Goal: Communication & Community: Answer question/provide support

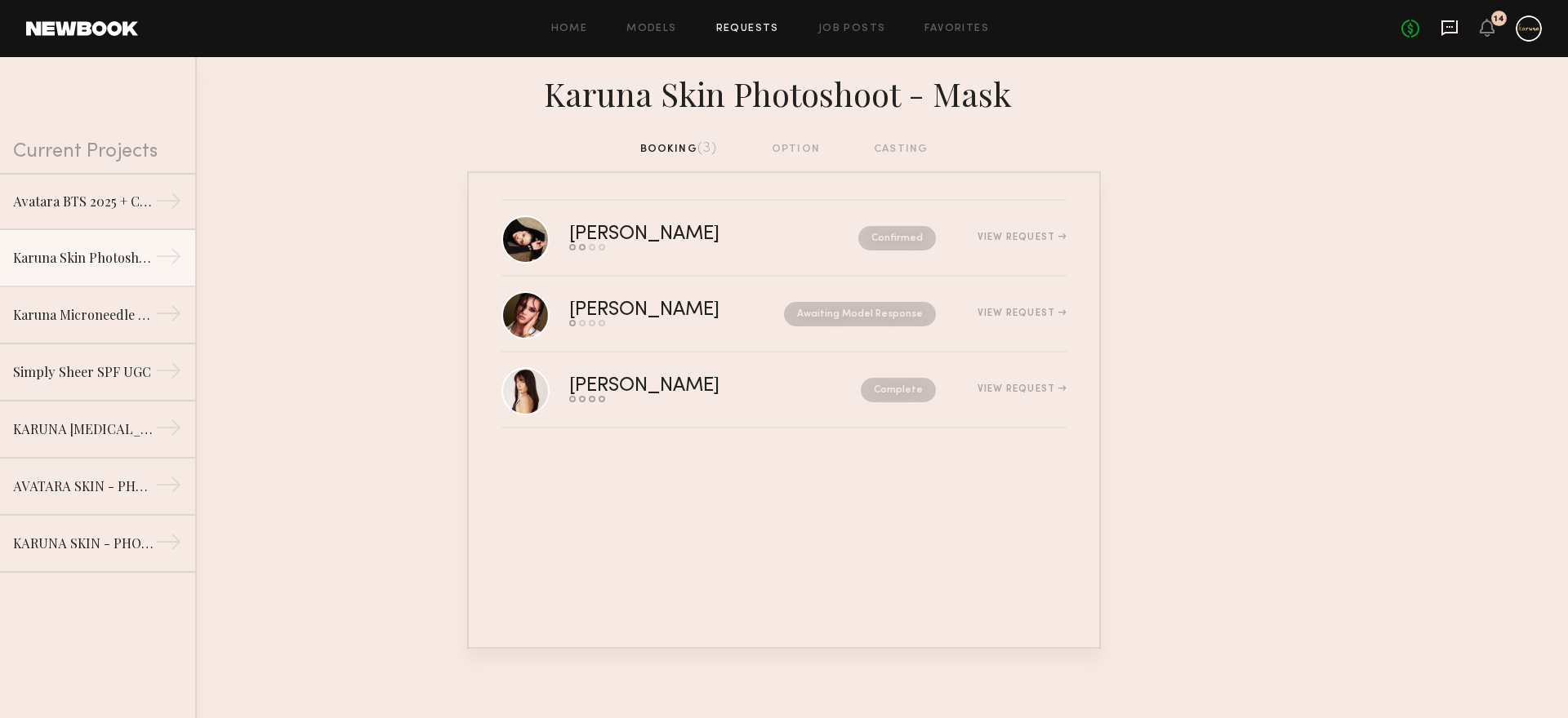
click at [1446, 35] on icon at bounding box center [1449, 28] width 18 height 18
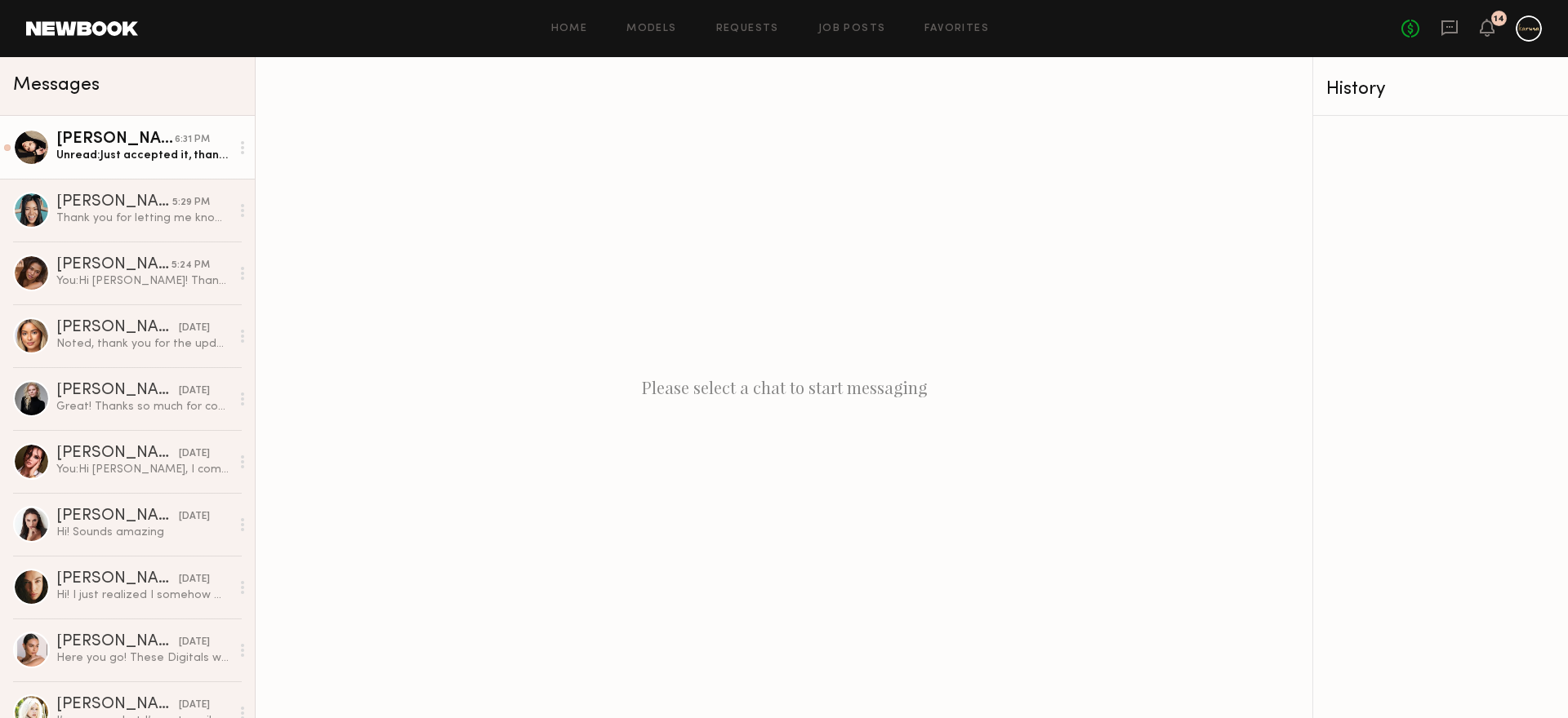
click at [110, 160] on div "Unread: Just accepted it, thank you, looking forward to work with you guys! Als…" at bounding box center [143, 155] width 174 height 15
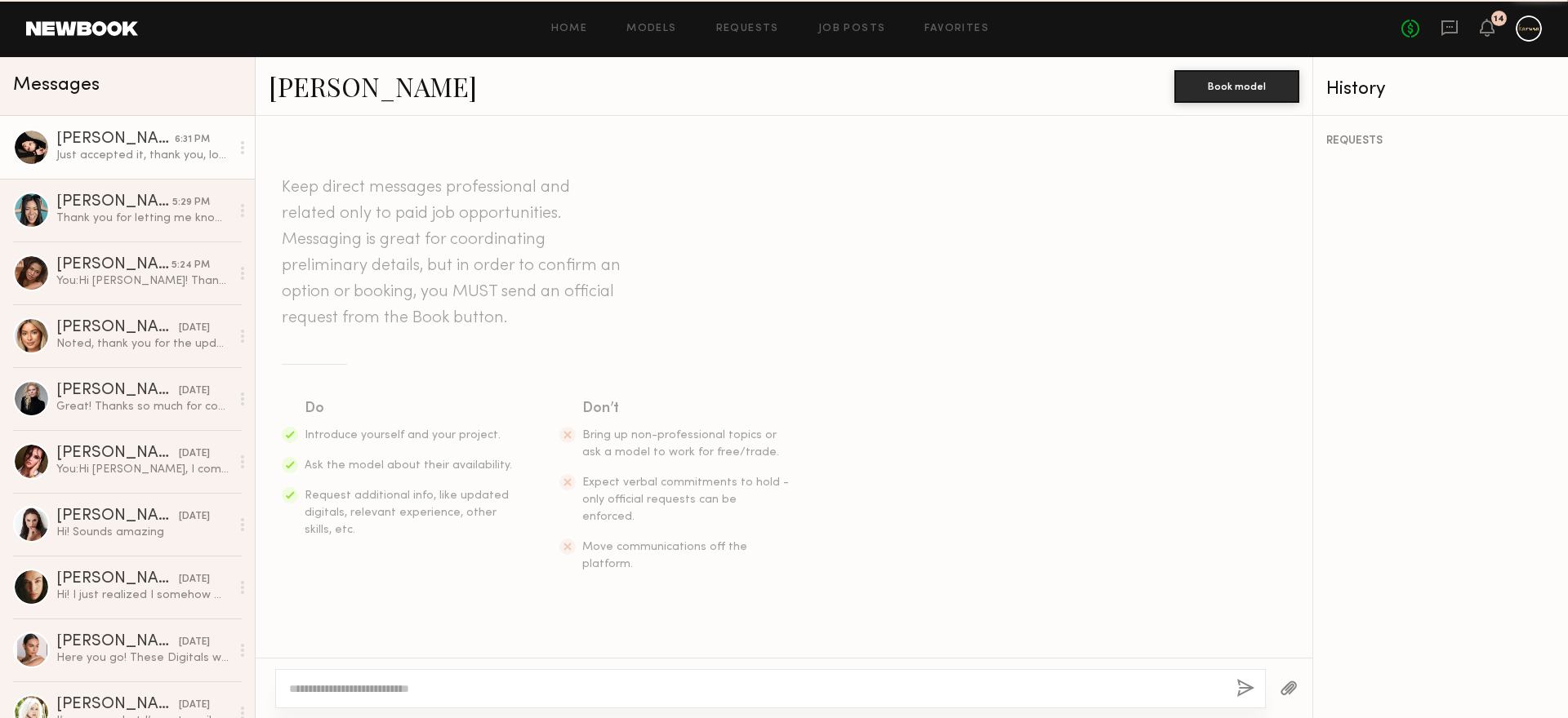
scroll to position [2052, 0]
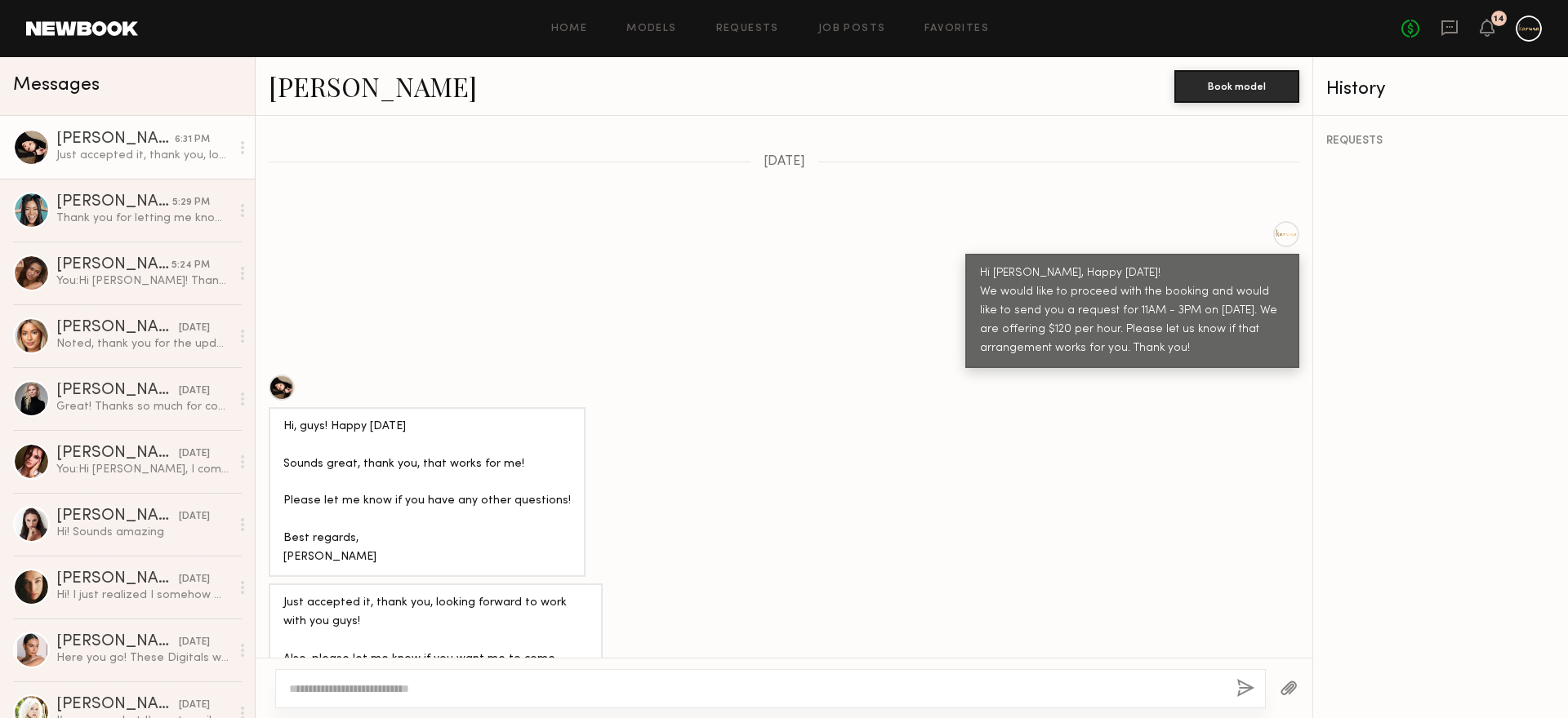
click at [404, 601] on div "Just accepted it, thank you, looking forward to work with you guys! Also, pleas…" at bounding box center [435, 641] width 304 height 94
click at [386, 594] on div "Just accepted it, thank you, looking forward to work with you guys! Also, pleas…" at bounding box center [435, 641] width 304 height 94
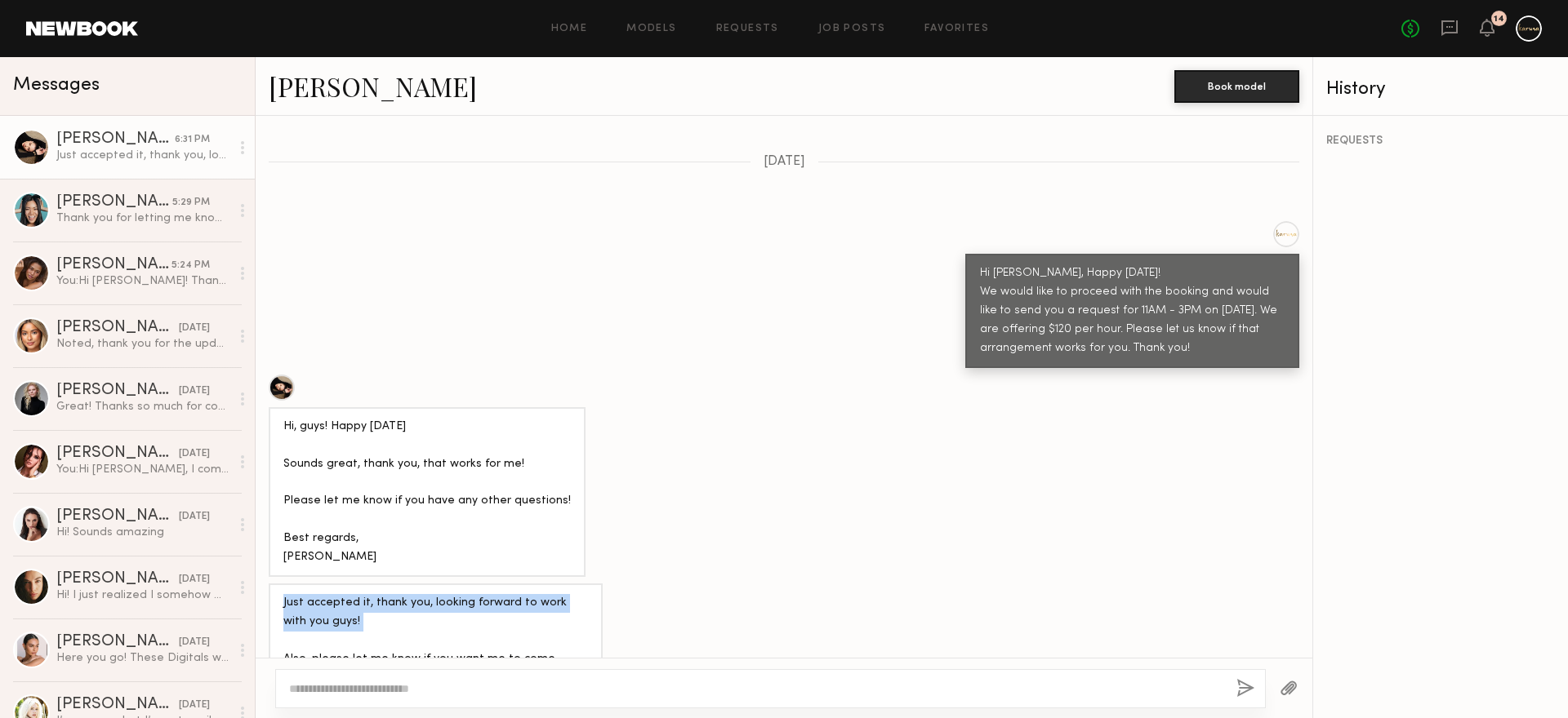
click at [386, 594] on div "Just accepted it, thank you, looking forward to work with you guys! Also, pleas…" at bounding box center [435, 641] width 304 height 94
click at [384, 689] on textarea at bounding box center [756, 688] width 934 height 16
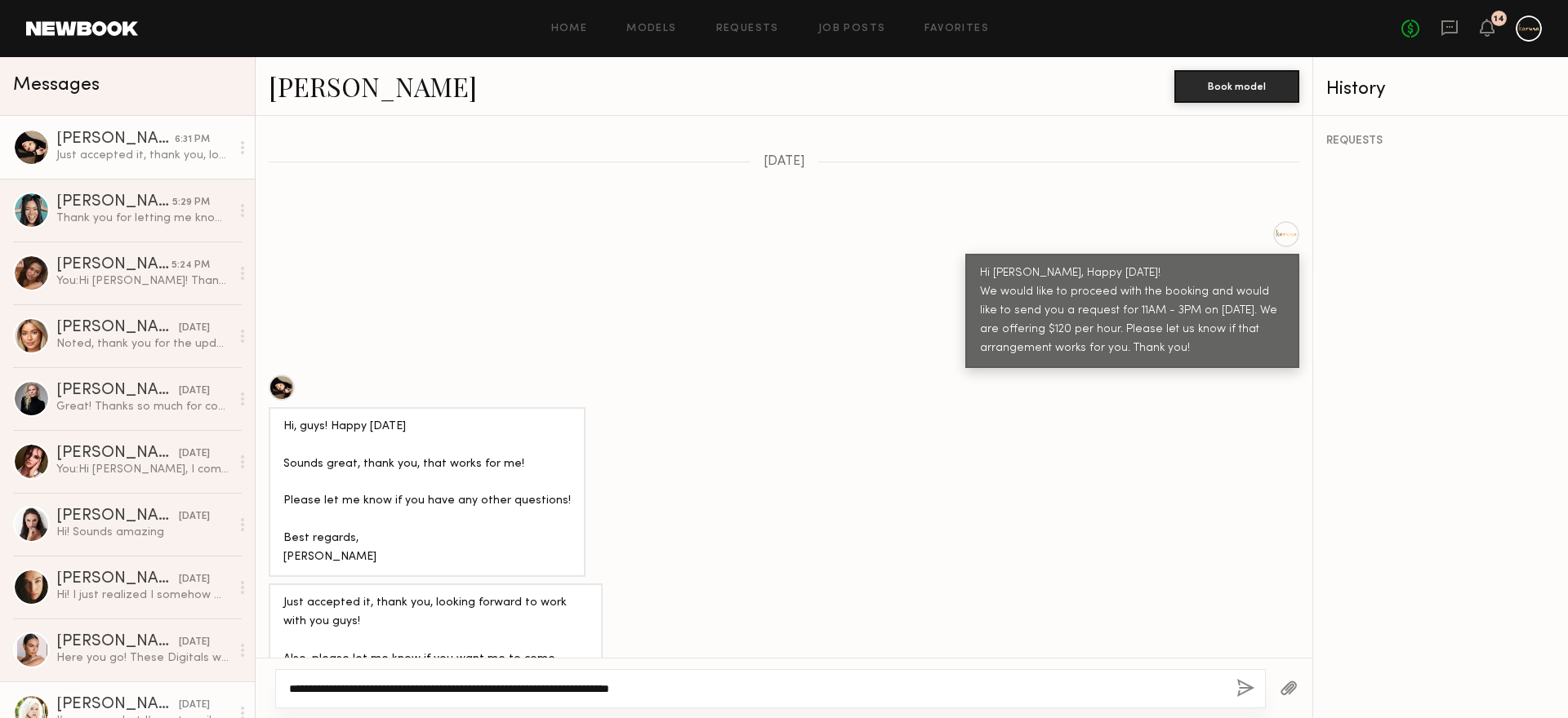
type textarea "**********"
